Goal: Entertainment & Leisure: Consume media (video, audio)

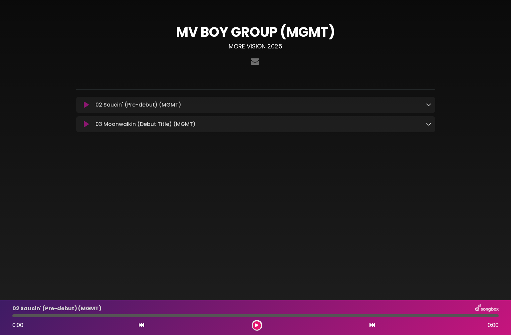
click at [83, 105] on button at bounding box center [86, 104] width 13 height 7
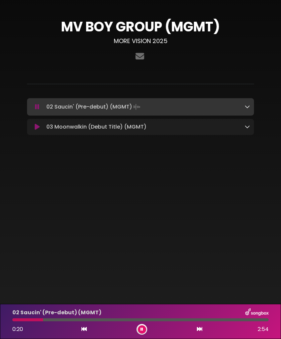
click at [247, 156] on div "MV BOY GROUP (MGMT) MORE VISION 2025" at bounding box center [140, 78] width 281 height 157
click at [263, 136] on div "MV BOY GROUP (MGMT) MORE VISION 2025" at bounding box center [140, 74] width 281 height 133
click at [248, 103] on link at bounding box center [247, 107] width 5 height 8
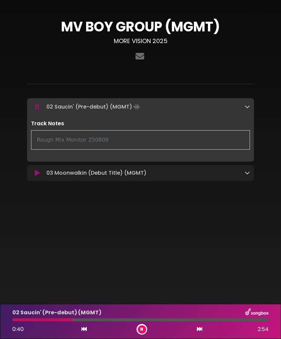
click at [248, 174] on icon at bounding box center [247, 172] width 5 height 5
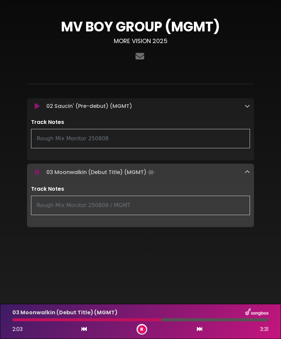
click at [139, 323] on div "03 Moonwalkin (Debut Title) (MGMT) 2:03 3:31" at bounding box center [140, 321] width 264 height 26
click at [142, 331] on button at bounding box center [142, 329] width 8 height 8
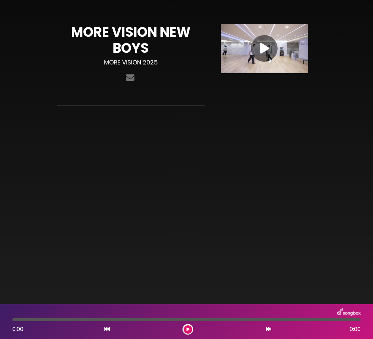
click at [269, 49] on icon at bounding box center [264, 48] width 9 height 12
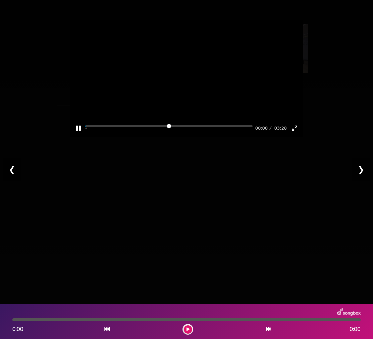
drag, startPoint x: 122, startPoint y: 113, endPoint x: 121, endPoint y: 79, distance: 34.1
click at [121, 79] on div at bounding box center [187, 78] width 234 height 117
click at [185, 86] on button "Play" at bounding box center [187, 78] width 16 height 16
click at [191, 93] on div at bounding box center [187, 78] width 234 height 117
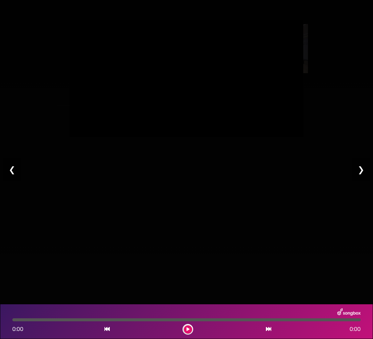
click at [191, 93] on div at bounding box center [187, 78] width 234 height 117
type input "****"
